Goal: Communication & Community: Participate in discussion

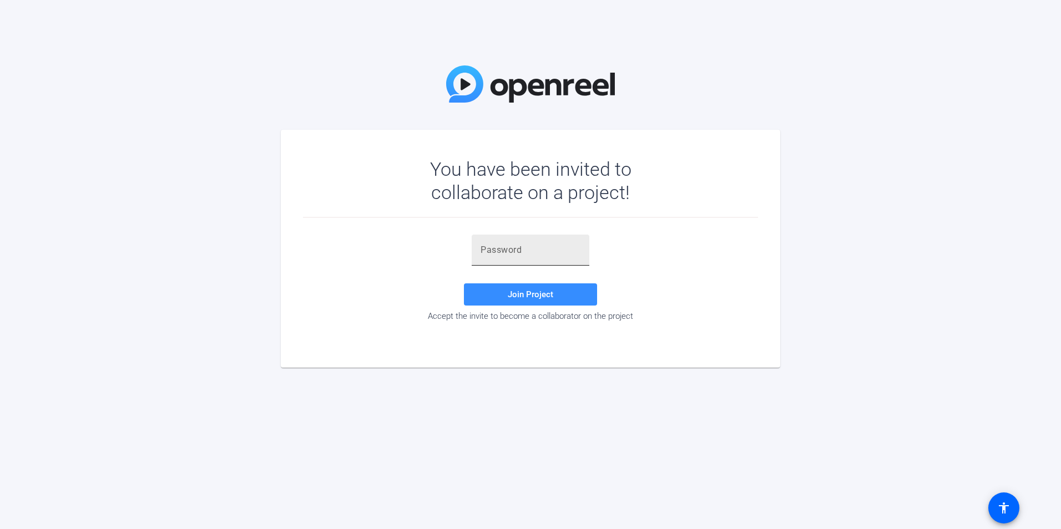
click at [551, 248] on input "text" at bounding box center [530, 250] width 100 height 13
paste input "Att}+5"
type input "Att}+5"
click at [500, 293] on span at bounding box center [530, 294] width 133 height 27
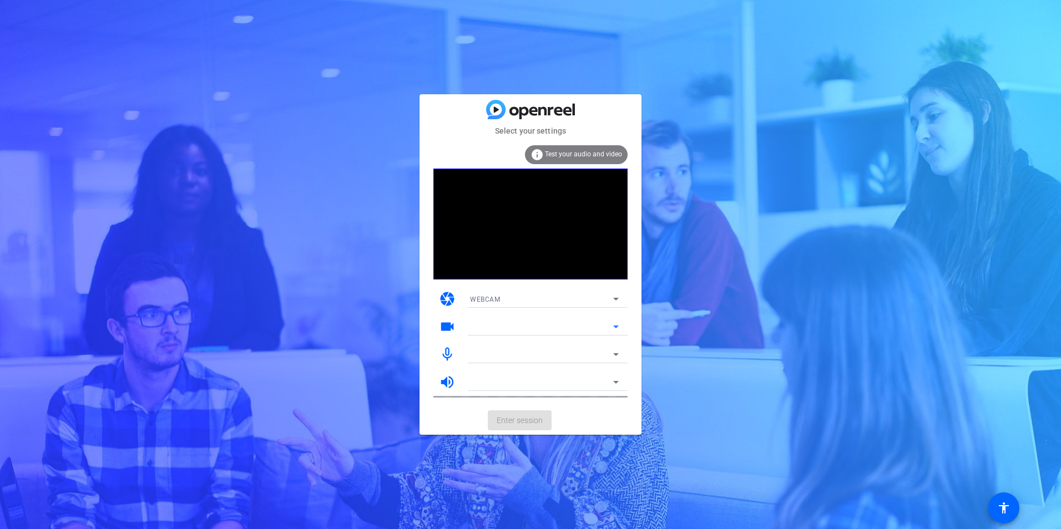
click at [611, 325] on icon at bounding box center [615, 326] width 13 height 13
click at [604, 300] on div "WEBCAM" at bounding box center [541, 299] width 143 height 14
click at [606, 293] on div at bounding box center [530, 264] width 1061 height 529
click at [610, 321] on icon at bounding box center [615, 326] width 13 height 13
click at [594, 327] on div at bounding box center [541, 326] width 143 height 13
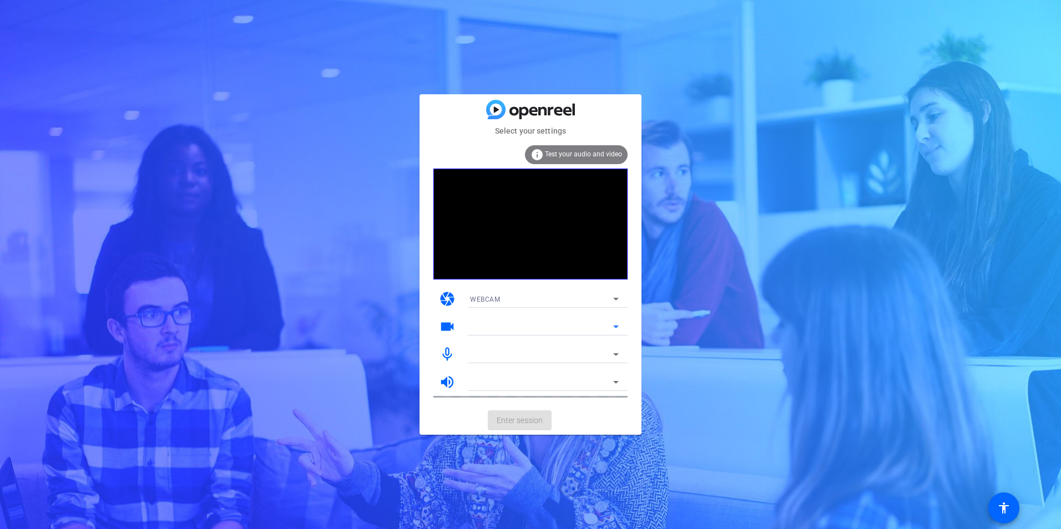
click at [616, 328] on icon at bounding box center [616, 327] width 6 height 3
click at [452, 327] on mat-icon "videocam" at bounding box center [447, 326] width 17 height 17
click at [613, 302] on icon at bounding box center [615, 298] width 13 height 13
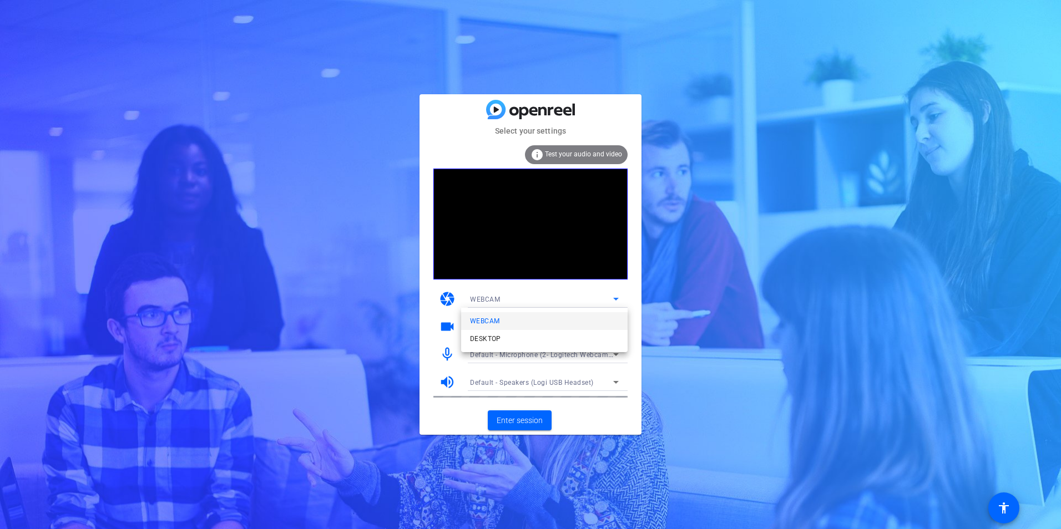
click at [623, 289] on div at bounding box center [530, 264] width 1061 height 529
click at [536, 424] on span "Enter session" at bounding box center [519, 421] width 46 height 12
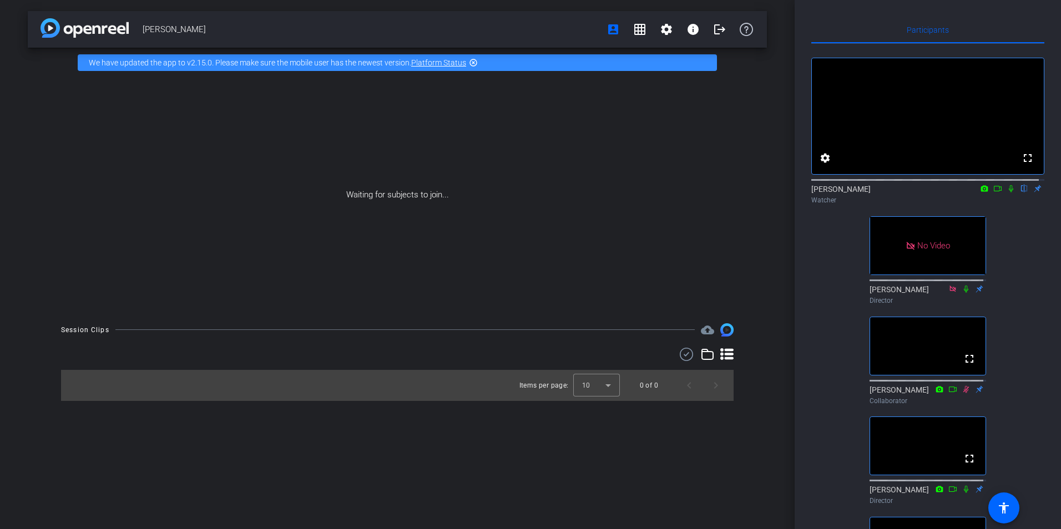
click at [995, 191] on icon at bounding box center [997, 189] width 8 height 6
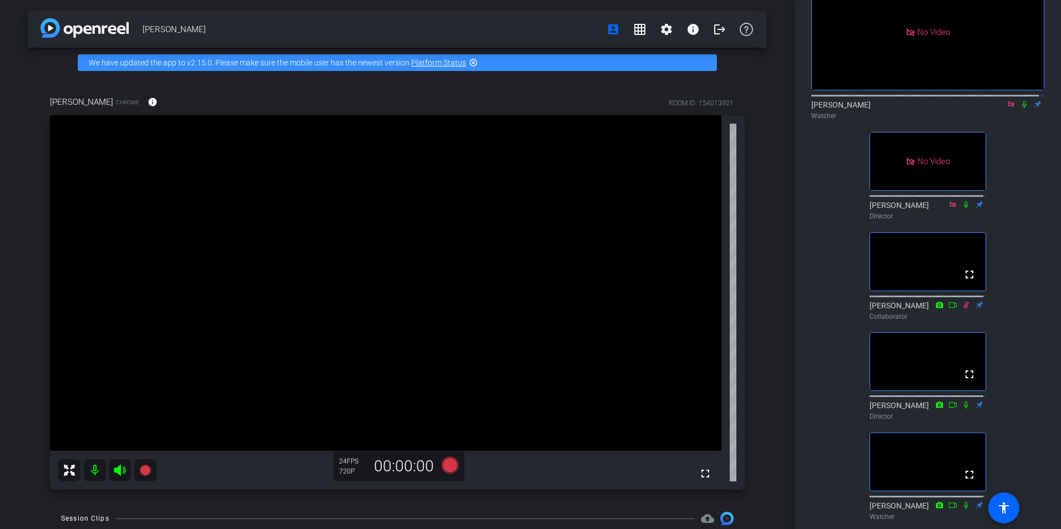
scroll to position [84, 0]
click at [1021, 109] on icon at bounding box center [1024, 105] width 9 height 8
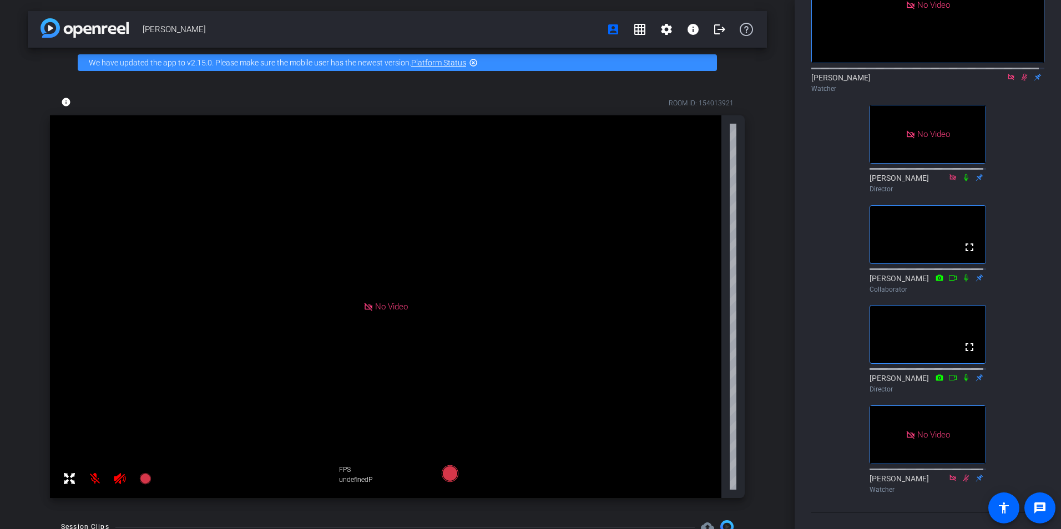
scroll to position [139, 0]
drag, startPoint x: 1017, startPoint y: 63, endPoint x: 1023, endPoint y: 155, distance: 92.9
click at [1021, 74] on icon at bounding box center [1024, 77] width 6 height 7
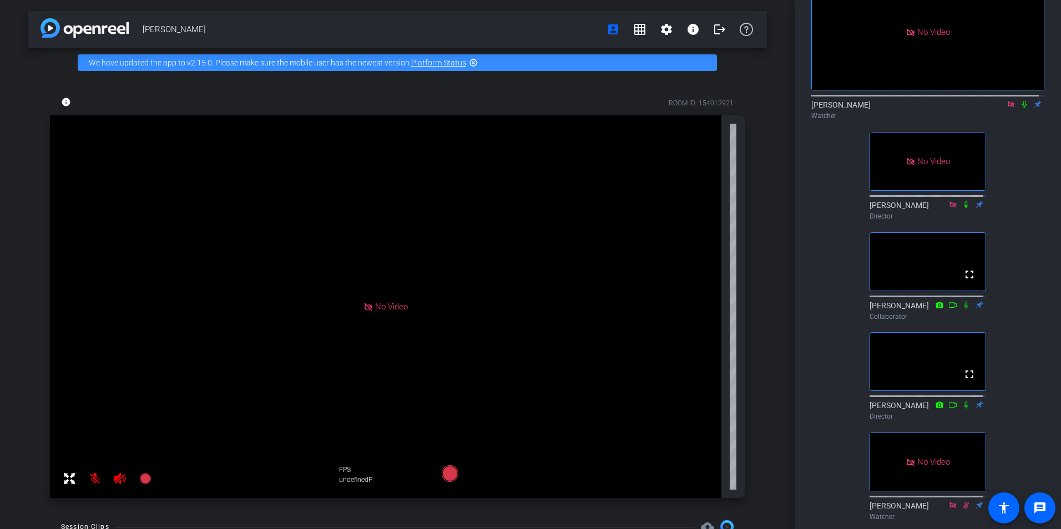
scroll to position [84, 0]
click at [1007, 108] on icon at bounding box center [1010, 105] width 6 height 6
click at [993, 109] on icon at bounding box center [997, 105] width 9 height 8
click at [1018, 110] on mat-icon at bounding box center [1023, 105] width 13 height 10
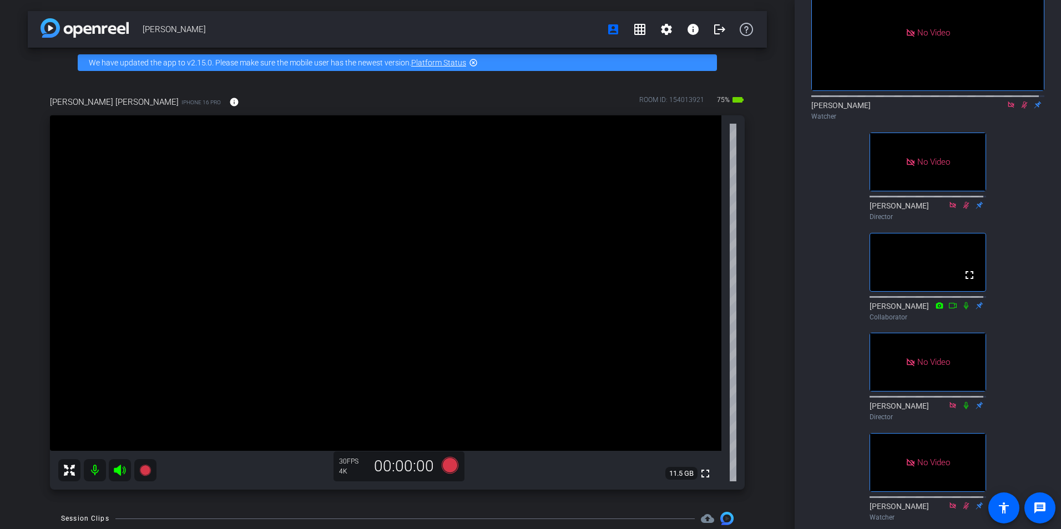
click at [1021, 109] on icon at bounding box center [1024, 105] width 9 height 8
click at [1020, 109] on icon at bounding box center [1024, 105] width 9 height 8
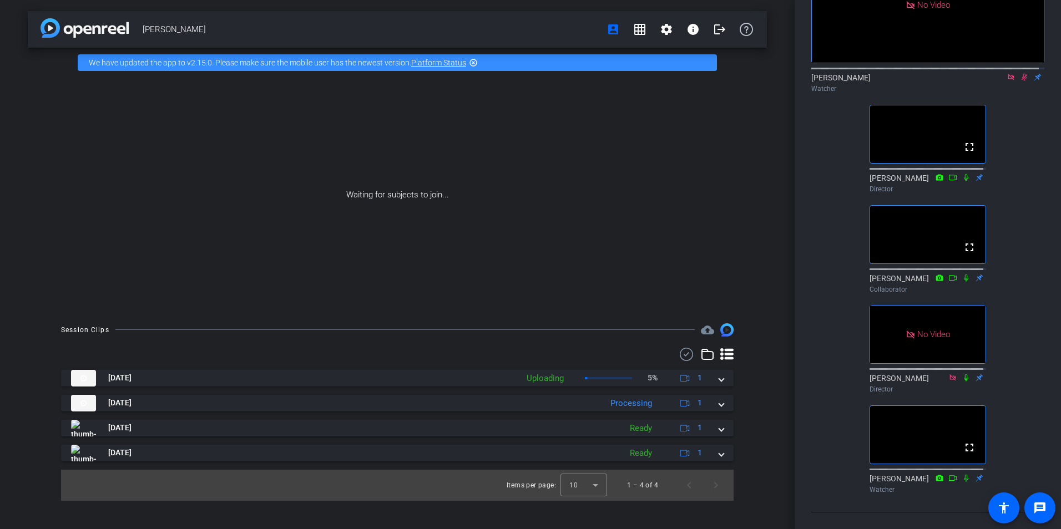
scroll to position [0, 0]
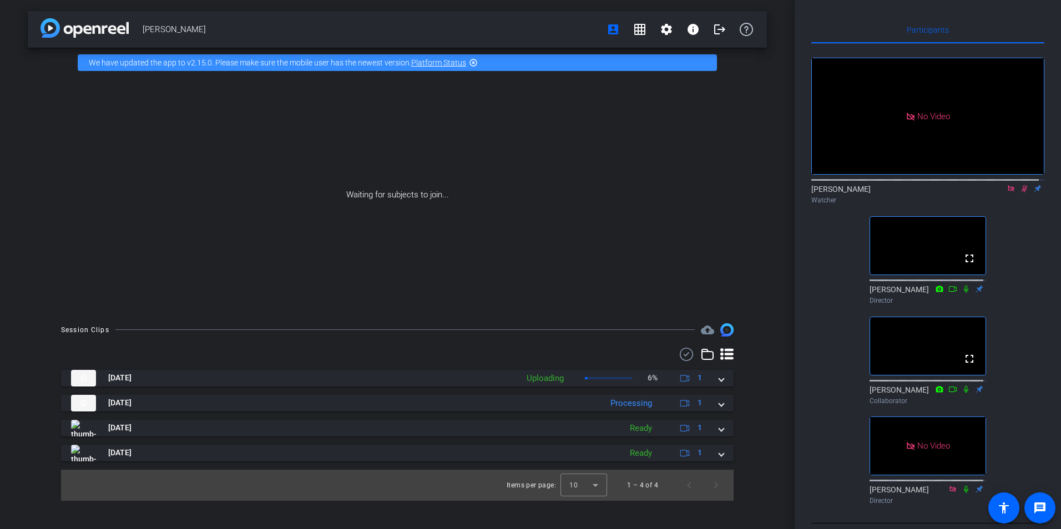
click at [1020, 192] on icon at bounding box center [1024, 189] width 9 height 8
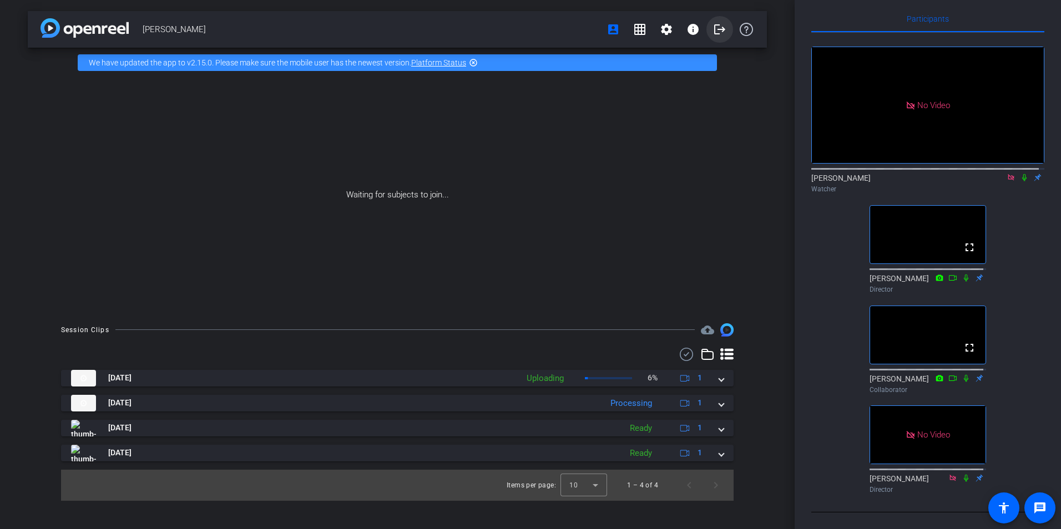
click at [717, 27] on mat-icon "logout" at bounding box center [719, 29] width 13 height 13
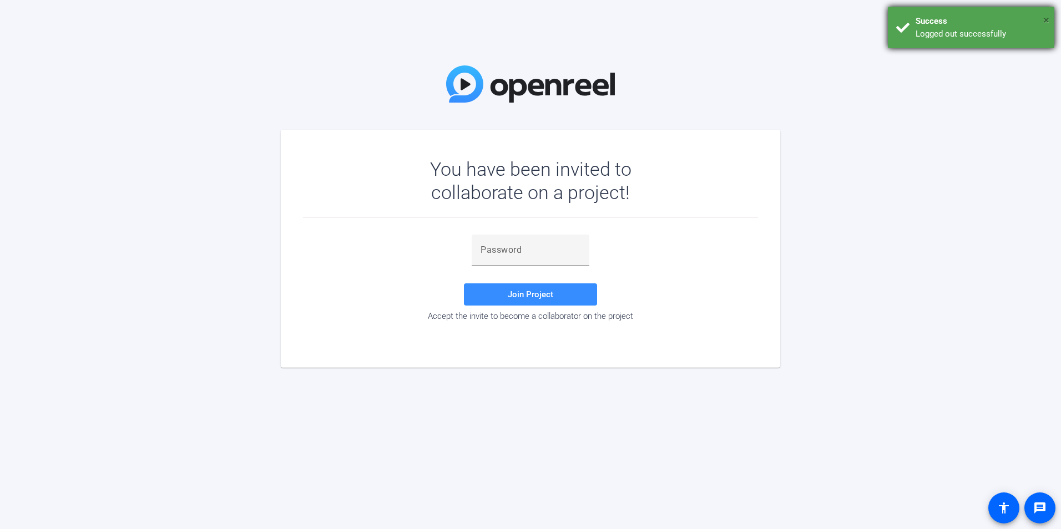
click at [1046, 19] on span "×" at bounding box center [1046, 19] width 6 height 13
